Goal: Task Accomplishment & Management: Manage account settings

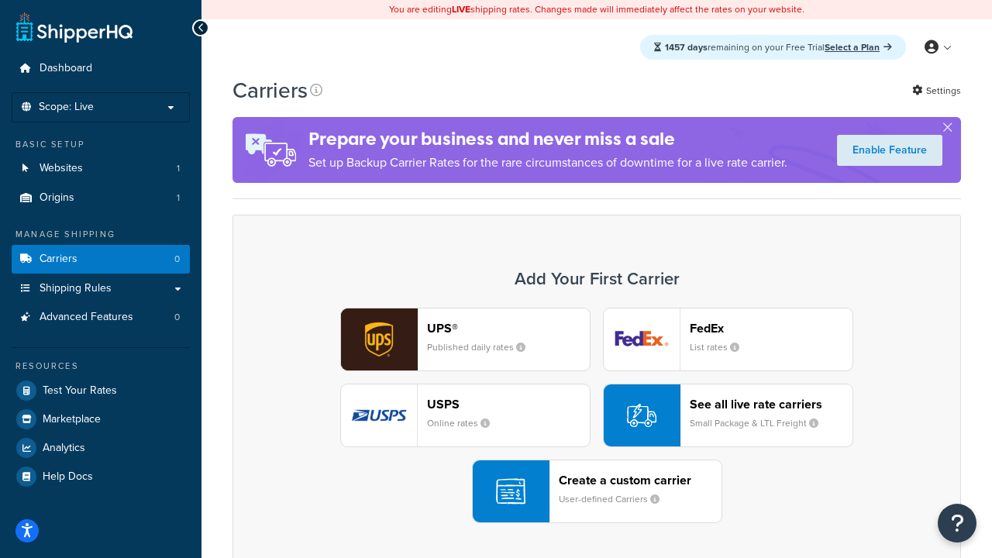
click at [597, 416] on div "UPS® Published daily rates FedEx List rates USPS Online rates See all live rate…" at bounding box center [597, 416] width 696 height 216
click at [771, 328] on header "FedEx" at bounding box center [771, 328] width 163 height 15
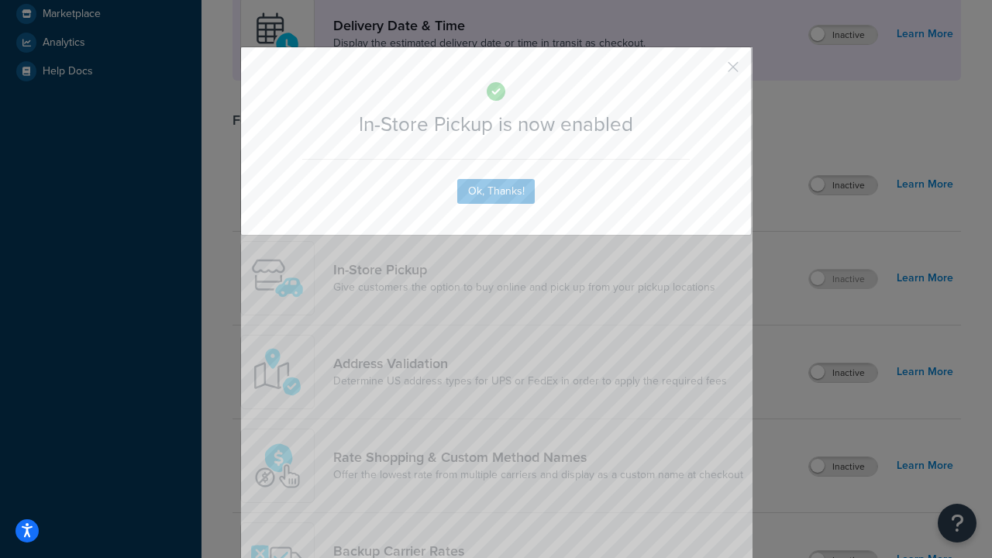
scroll to position [435, 0]
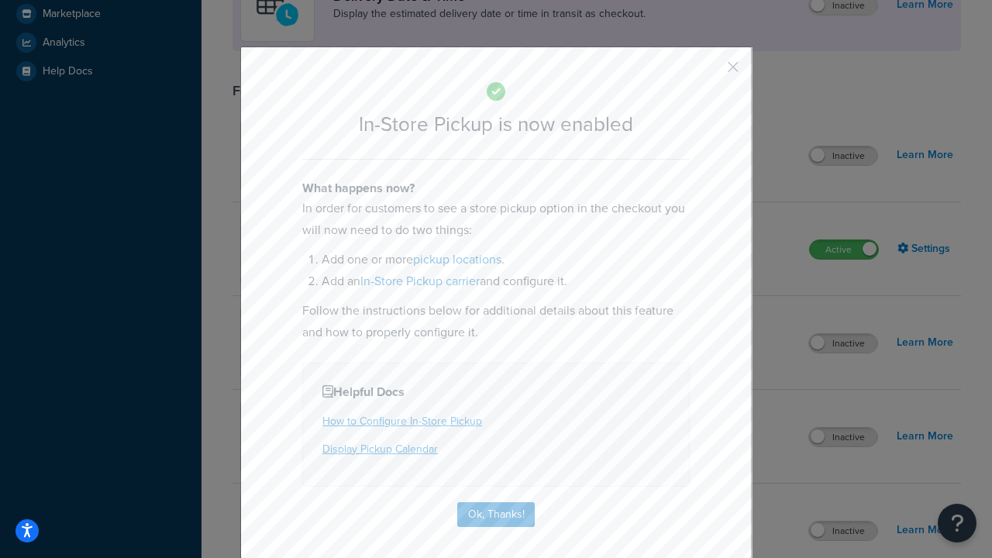
click at [710, 72] on button "button" at bounding box center [711, 73] width 4 height 4
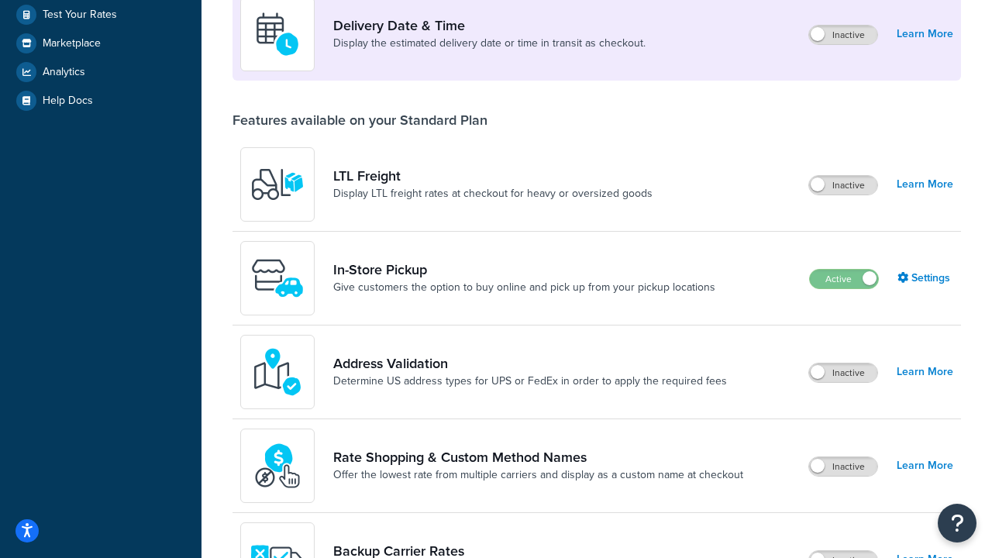
scroll to position [376, 0]
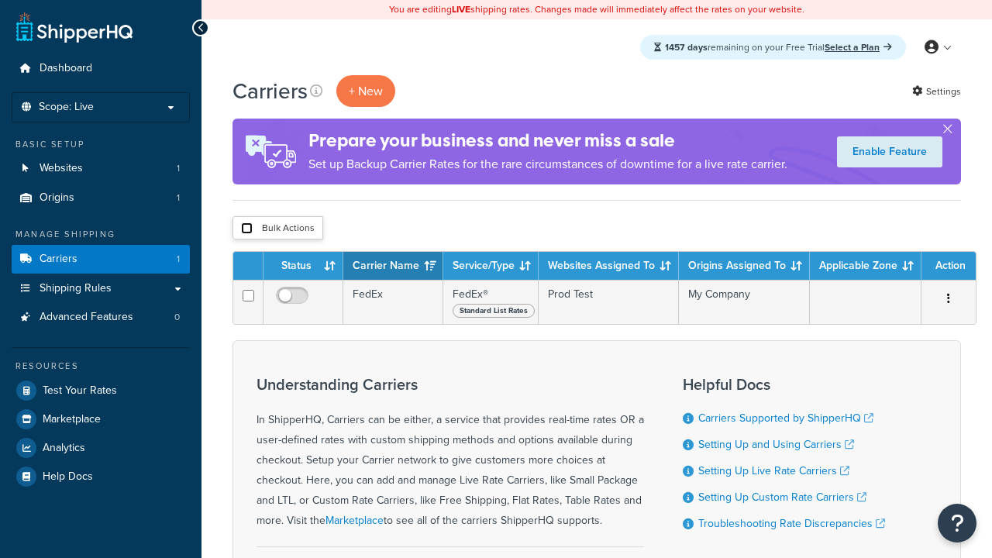
click at [247, 229] on input "checkbox" at bounding box center [247, 229] width 12 height 12
checkbox input "true"
click at [0, 0] on button "Delete" at bounding box center [0, 0] width 0 height 0
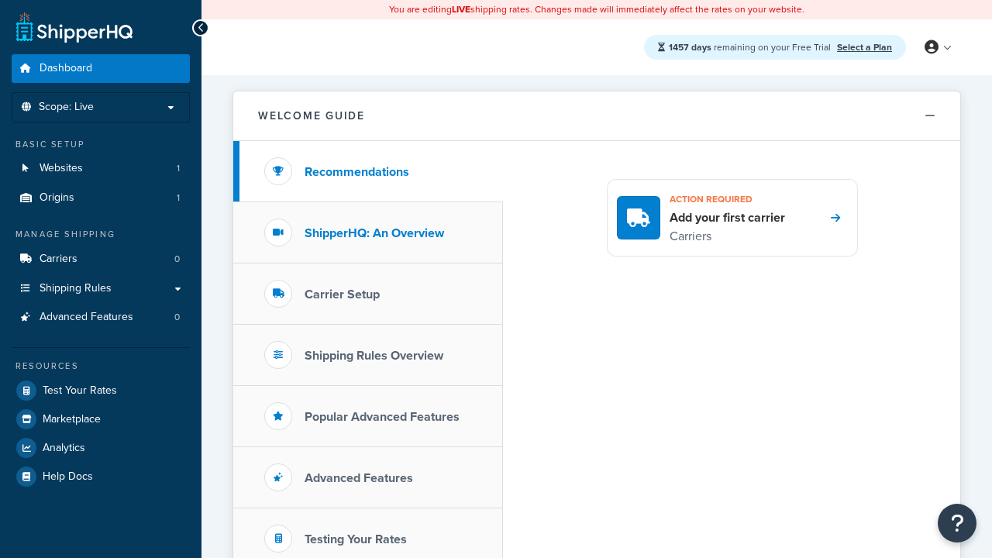
click at [374, 233] on h3 "ShipperHQ: An Overview" at bounding box center [375, 233] width 140 height 14
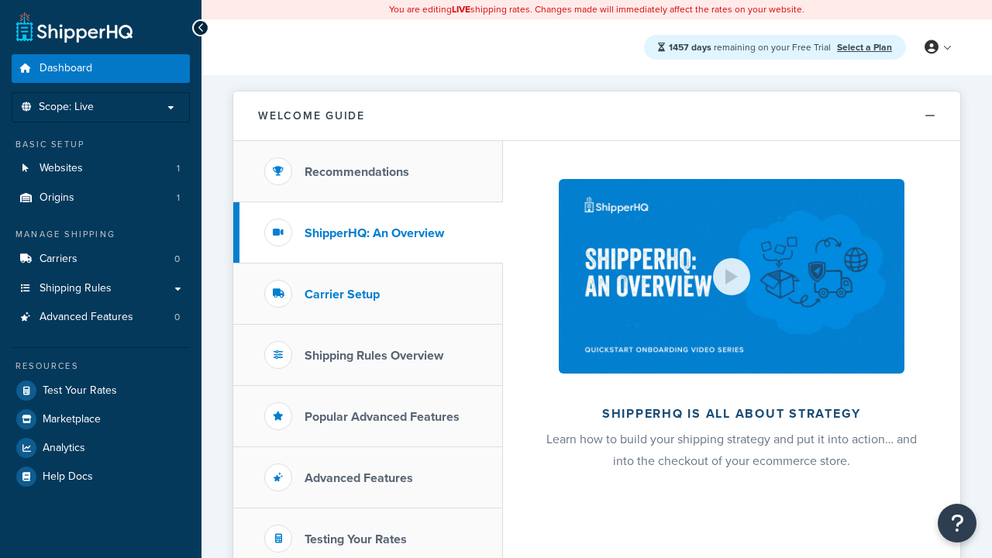
click at [342, 294] on h3 "Carrier Setup" at bounding box center [342, 295] width 75 height 14
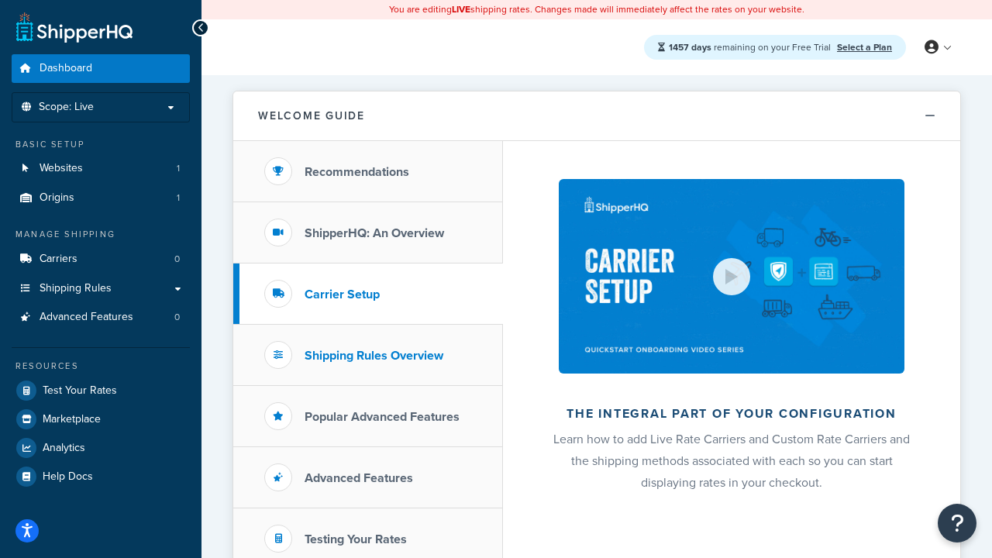
click at [374, 355] on h3 "Shipping Rules Overview" at bounding box center [374, 356] width 139 height 14
click at [382, 416] on h3 "Popular Advanced Features" at bounding box center [382, 417] width 155 height 14
click at [356, 539] on h3 "Testing Your Rates" at bounding box center [356, 540] width 102 height 14
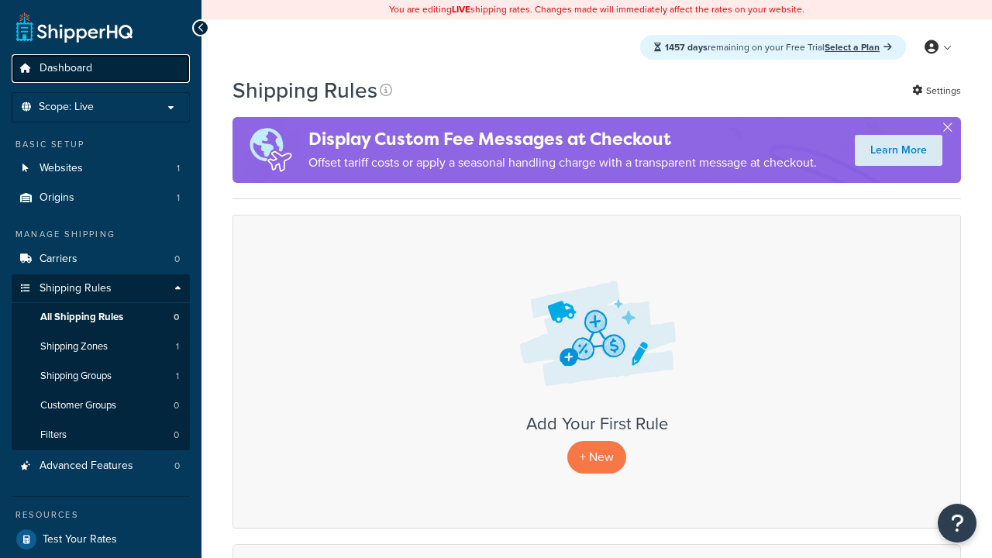
click at [66, 68] on span "Dashboard" at bounding box center [66, 68] width 53 height 13
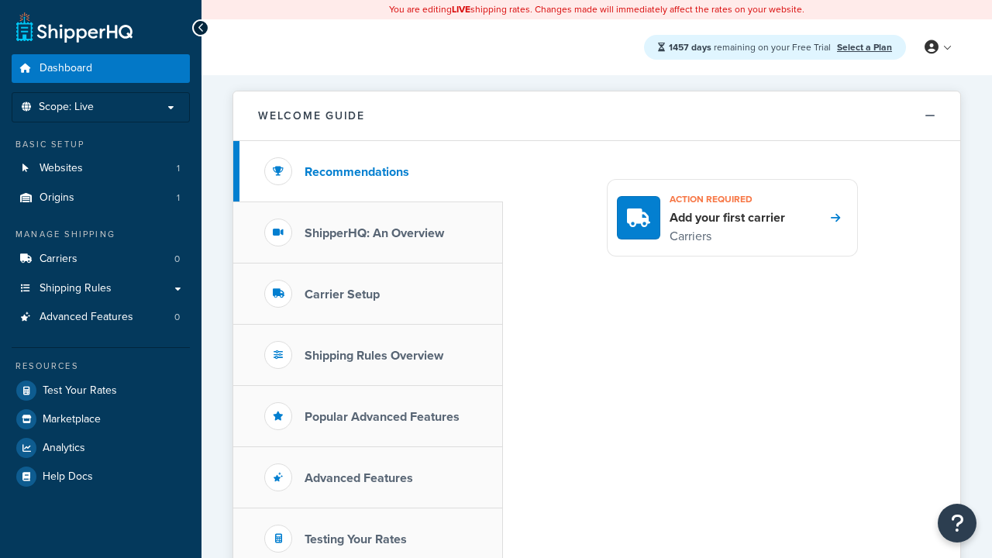
scroll to position [337, 0]
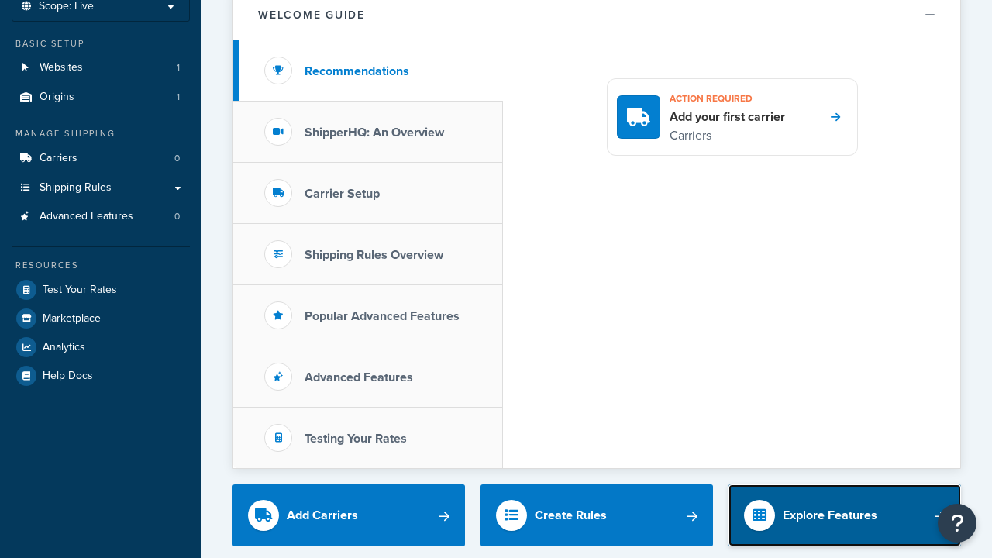
click at [830, 505] on div "Explore Features" at bounding box center [830, 516] width 95 height 22
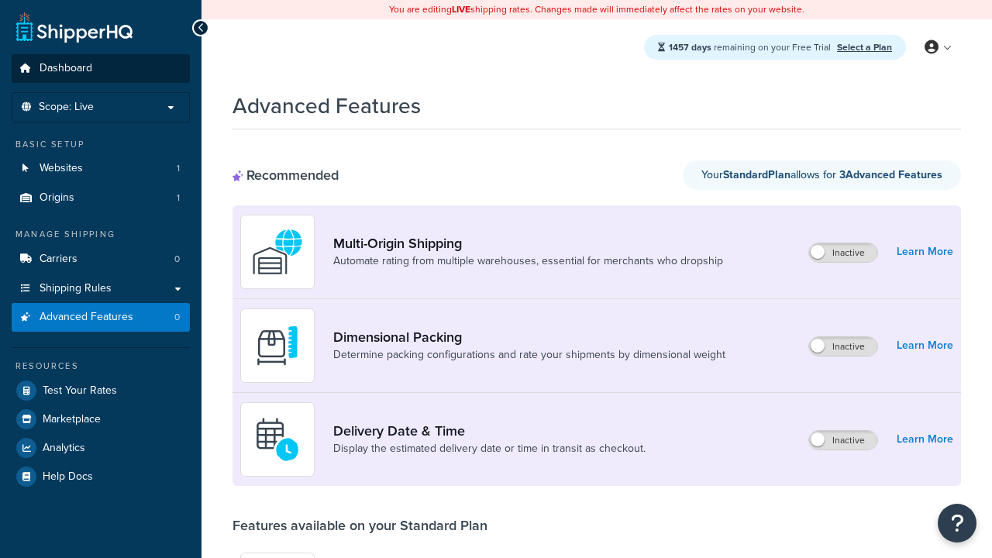
click at [66, 68] on span "Dashboard" at bounding box center [66, 68] width 53 height 13
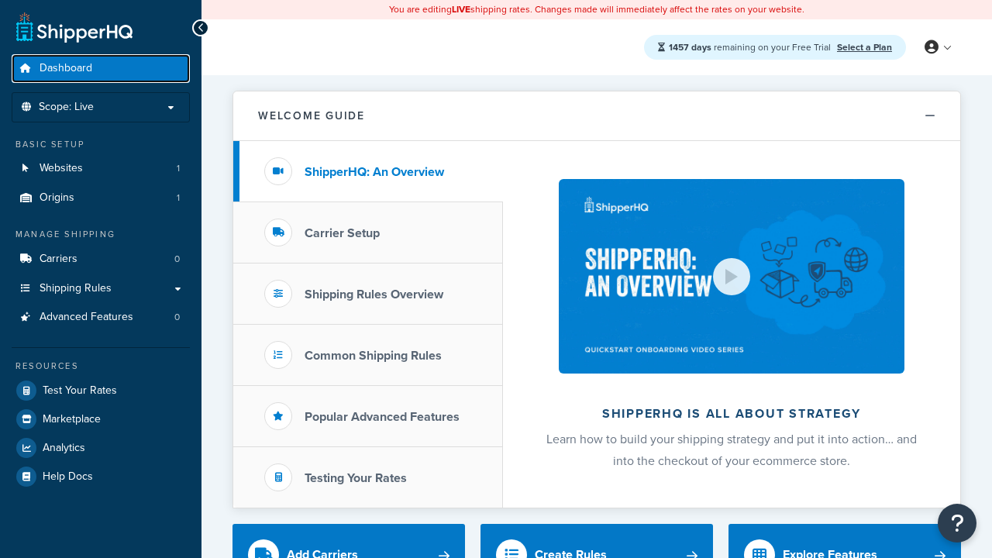
click at [66, 68] on span "Dashboard" at bounding box center [66, 68] width 53 height 13
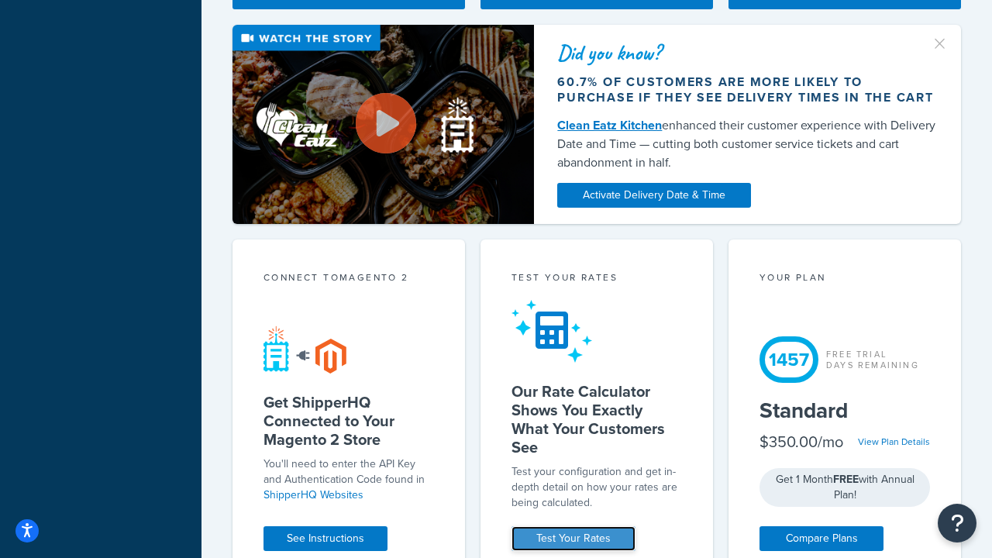
click at [574, 539] on link "Test Your Rates" at bounding box center [574, 538] width 124 height 25
